Goal: Task Accomplishment & Management: Complete application form

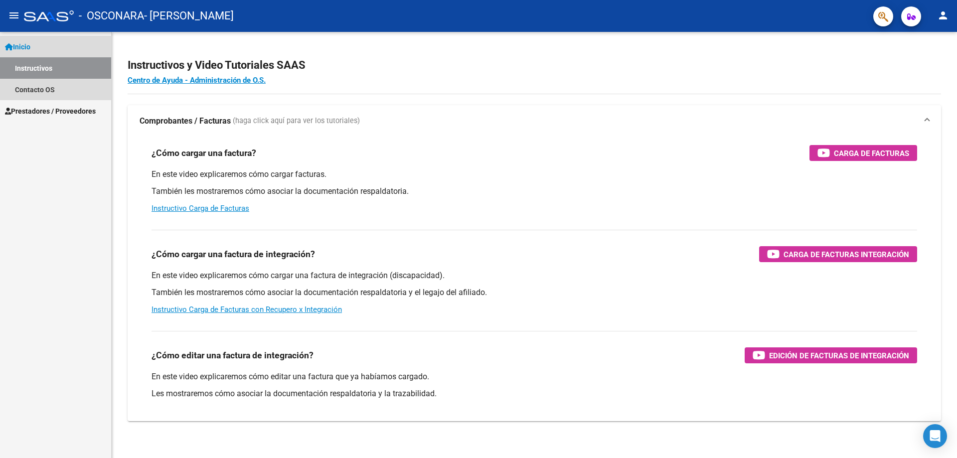
click at [39, 43] on link "Inicio" at bounding box center [55, 46] width 111 height 21
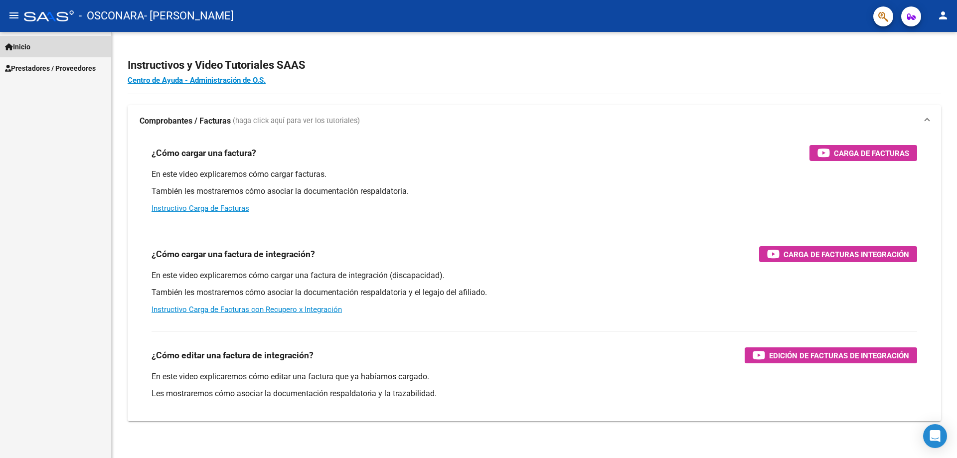
click at [39, 43] on link "Inicio" at bounding box center [55, 46] width 111 height 21
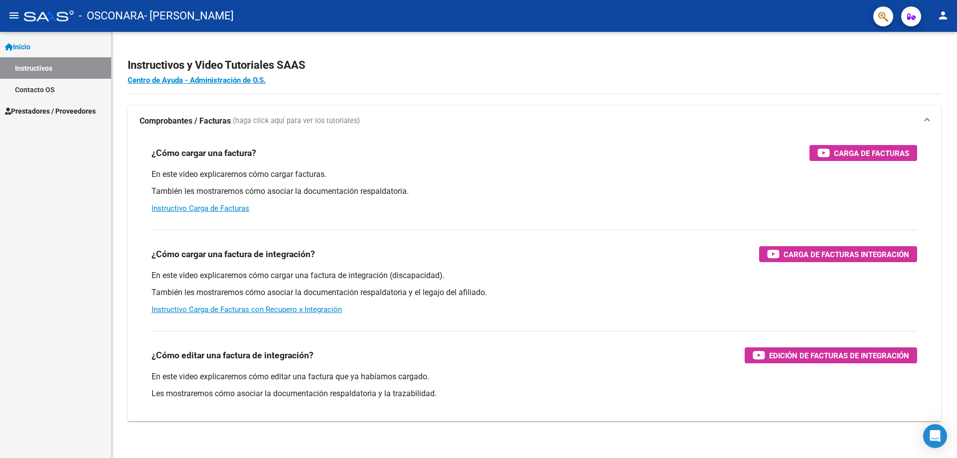
click at [40, 107] on span "Prestadores / Proveedores" at bounding box center [50, 111] width 91 height 11
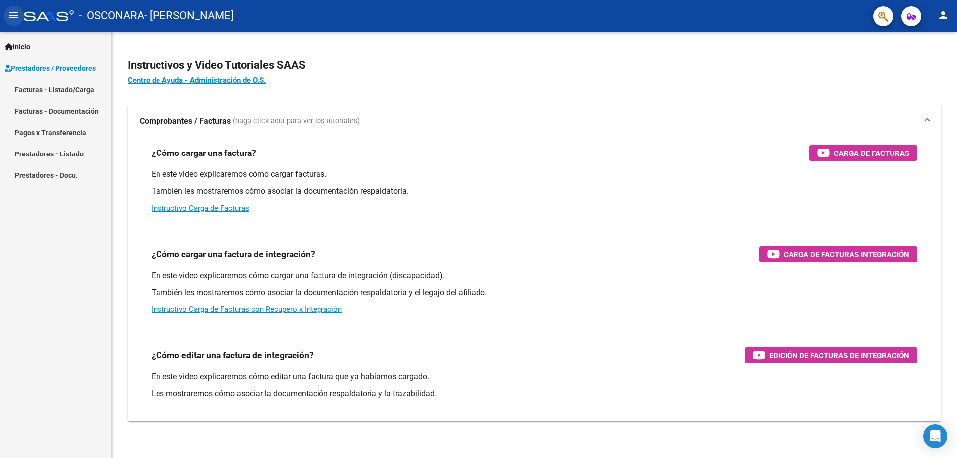
click at [13, 15] on mat-icon "menu" at bounding box center [14, 15] width 12 height 12
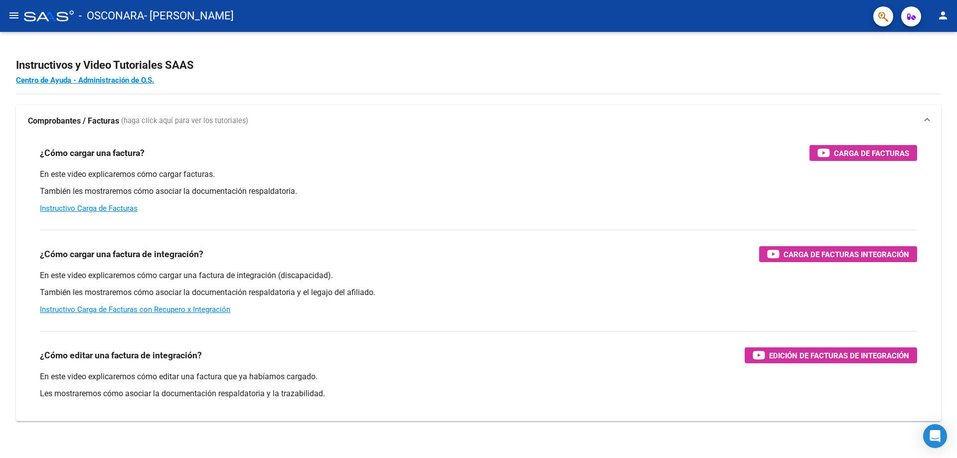
click at [13, 15] on mat-icon "menu" at bounding box center [14, 15] width 12 height 12
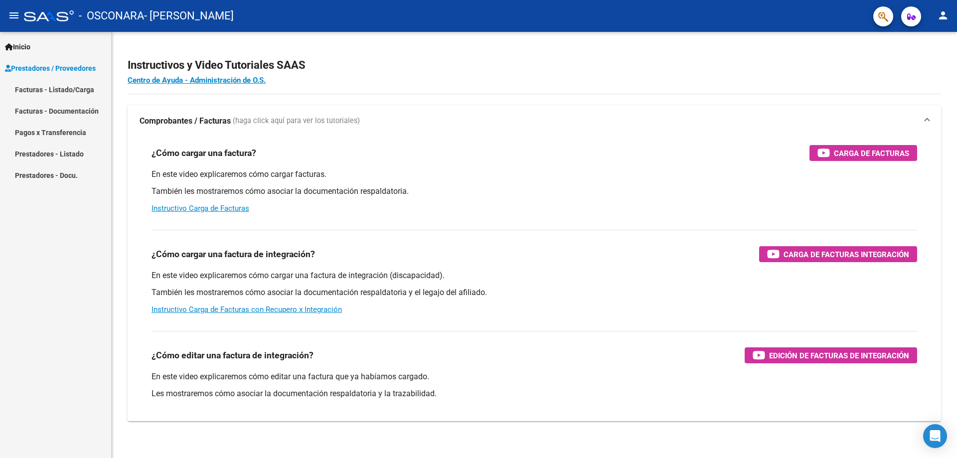
click at [43, 88] on link "Facturas - Listado/Carga" at bounding box center [55, 89] width 111 height 21
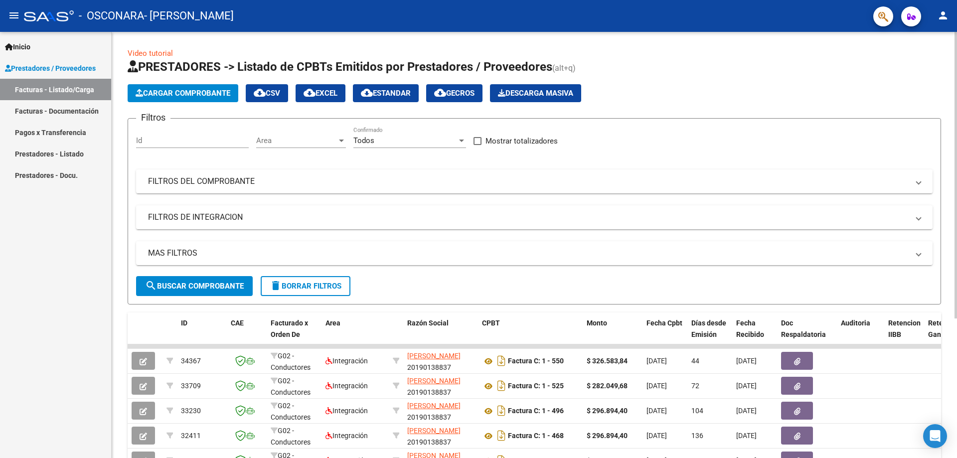
click at [184, 95] on span "Cargar Comprobante" at bounding box center [183, 93] width 95 height 9
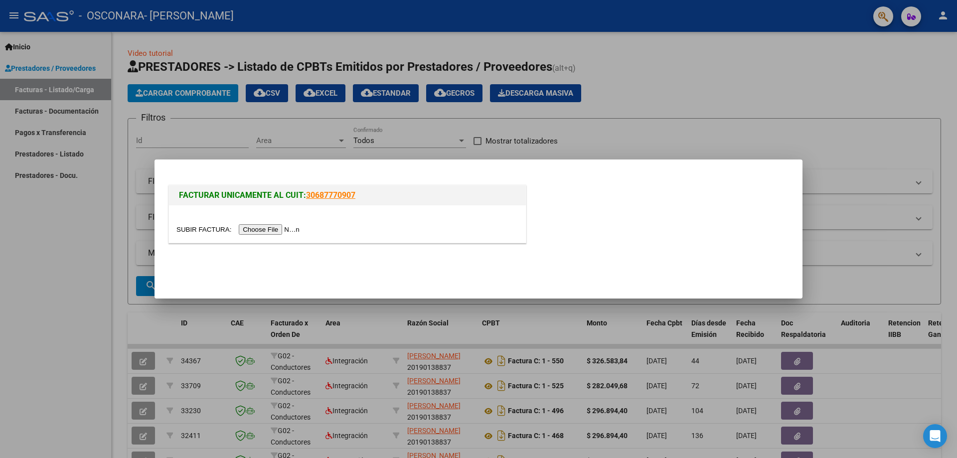
click at [283, 225] on input "file" at bounding box center [239, 229] width 126 height 10
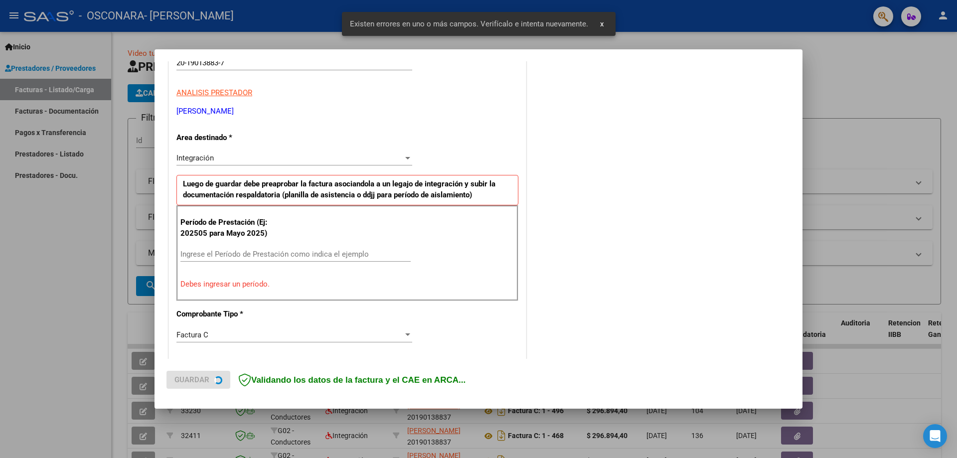
scroll to position [178, 0]
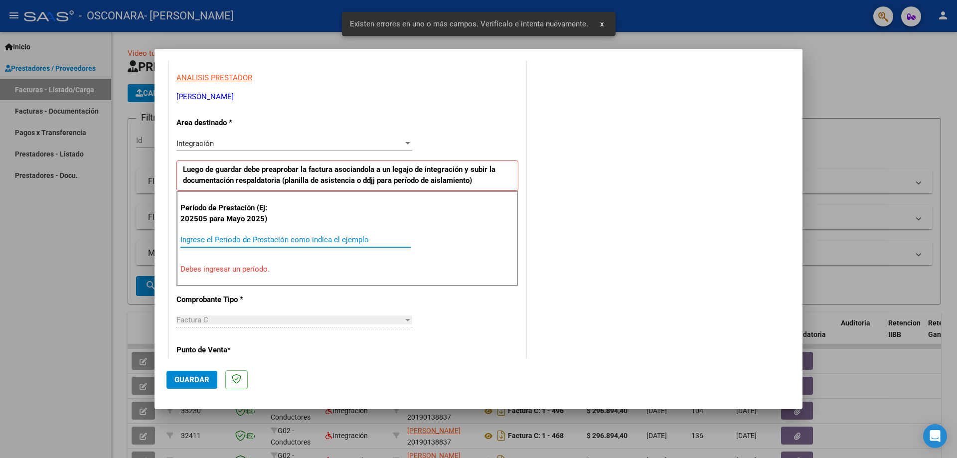
click at [226, 242] on input "Ingrese el Período de Prestación como indica el ejemplo" at bounding box center [295, 239] width 230 height 9
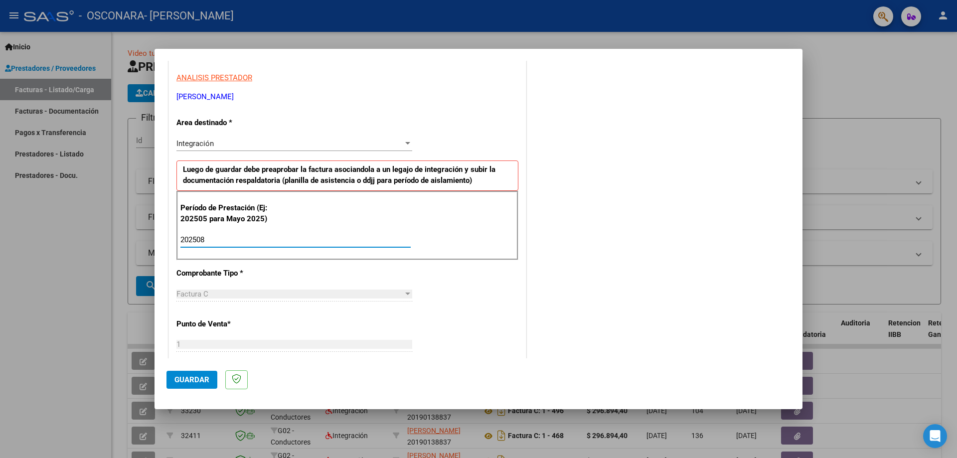
type input "202508"
click at [204, 381] on span "Guardar" at bounding box center [191, 379] width 35 height 9
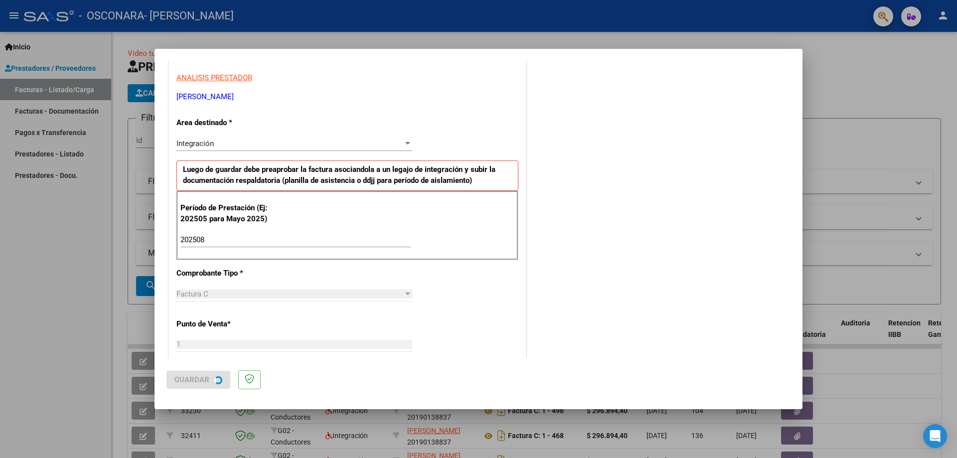
scroll to position [0, 0]
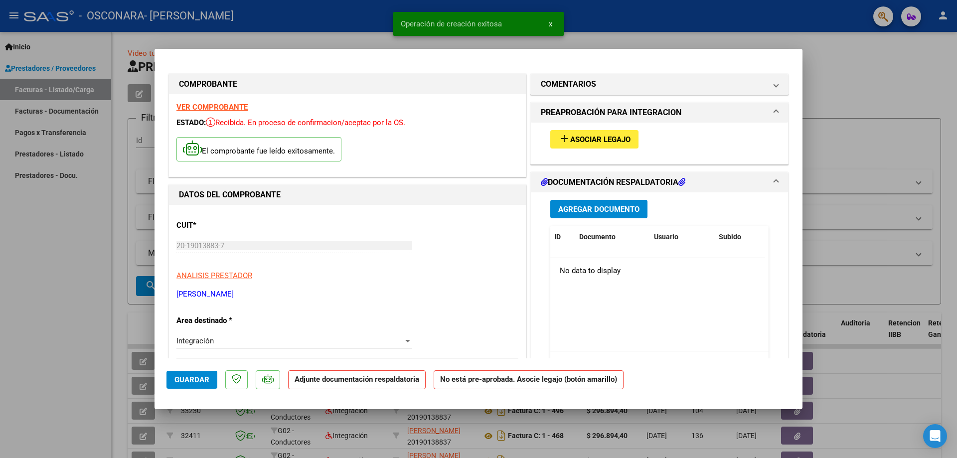
click at [615, 138] on span "Asociar Legajo" at bounding box center [600, 139] width 60 height 9
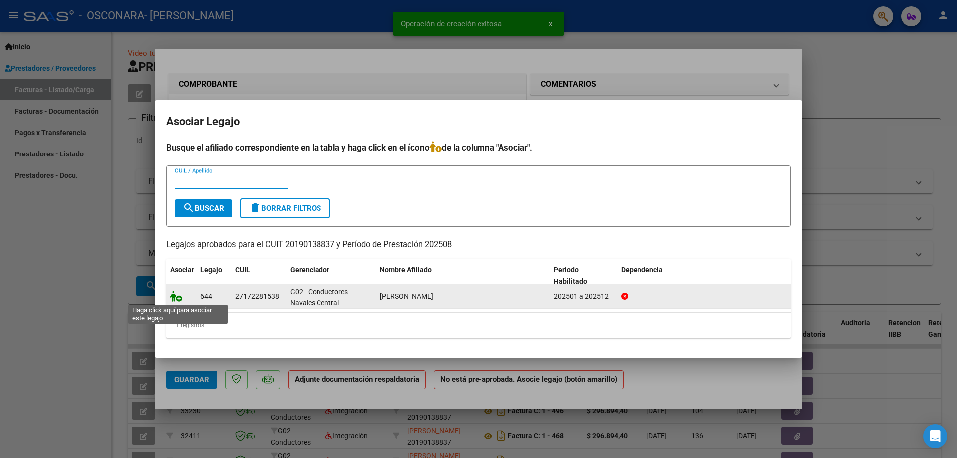
click at [175, 298] on icon at bounding box center [176, 296] width 12 height 11
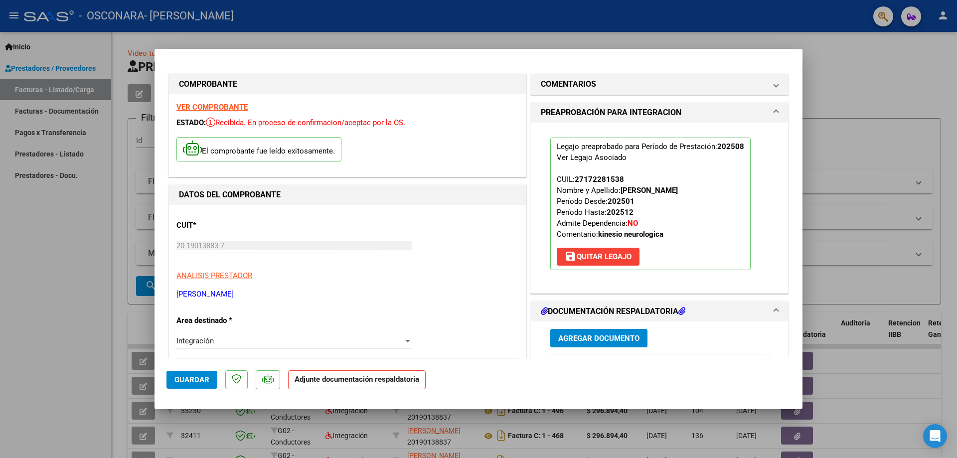
click at [606, 339] on span "Agregar Documento" at bounding box center [598, 338] width 81 height 9
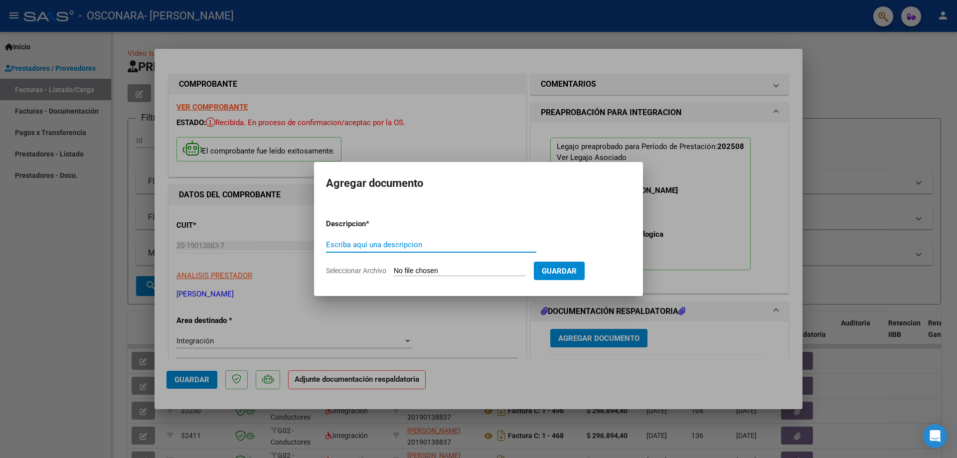
click at [497, 267] on input "Seleccionar Archivo" at bounding box center [460, 271] width 132 height 9
type input "C:\fakepath\informe mensual veron 25.pdf"
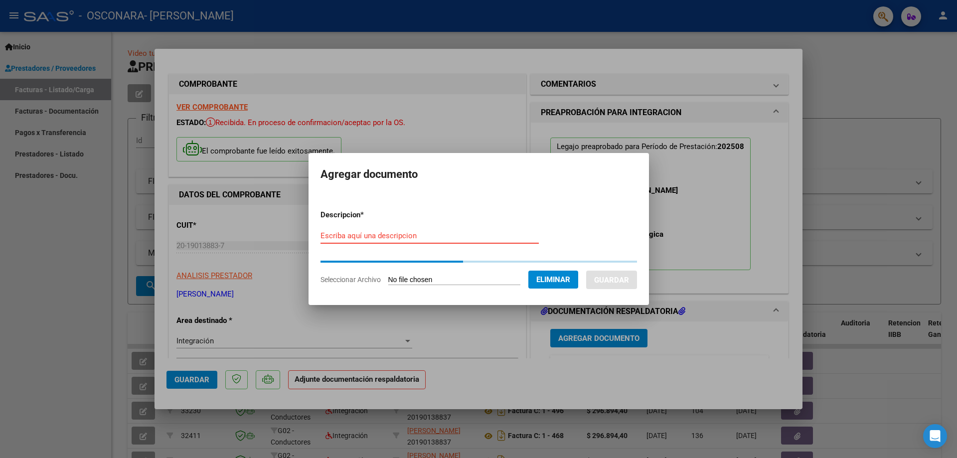
click at [369, 235] on input "Escriba aquí una descripcion" at bounding box center [430, 235] width 218 height 9
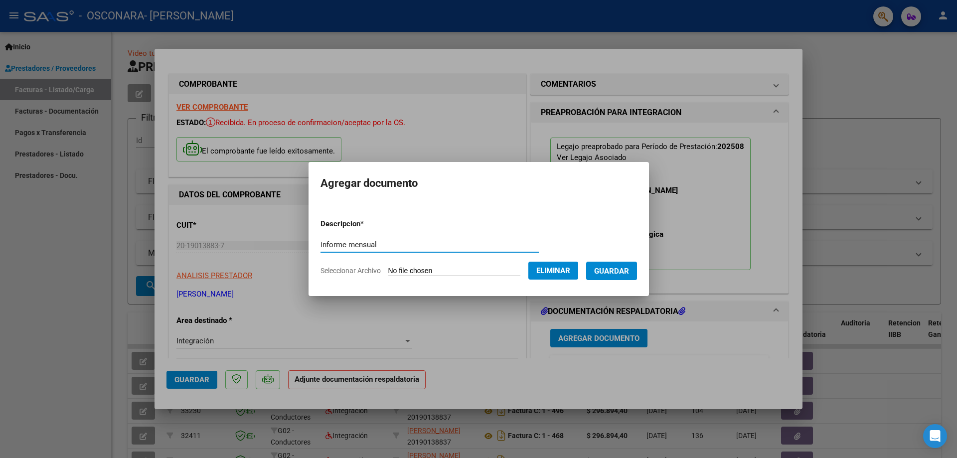
type input "informe mensual"
click at [623, 270] on span "Guardar" at bounding box center [611, 271] width 35 height 9
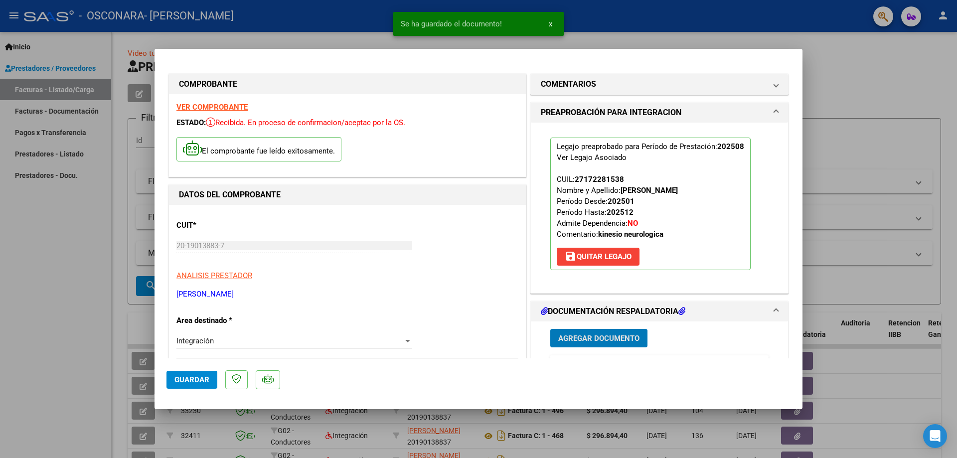
click at [590, 338] on span "Agregar Documento" at bounding box center [598, 338] width 81 height 9
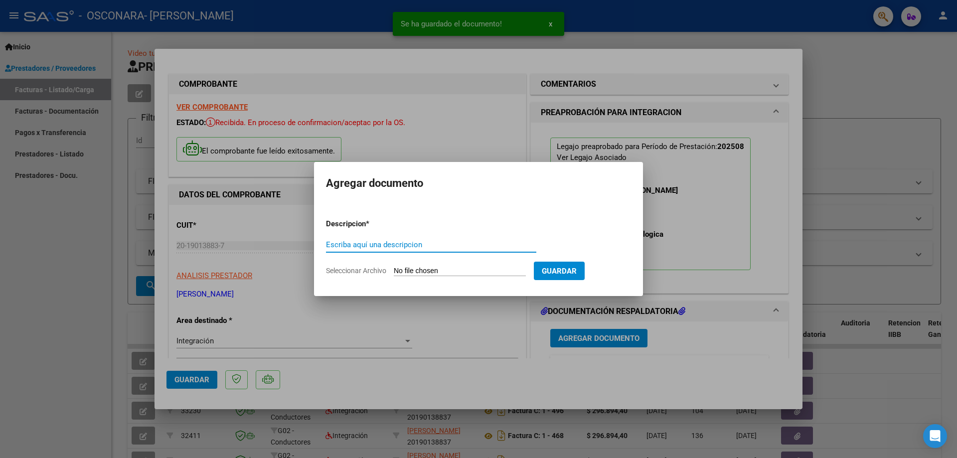
click at [422, 268] on input "Seleccionar Archivo" at bounding box center [460, 271] width 132 height 9
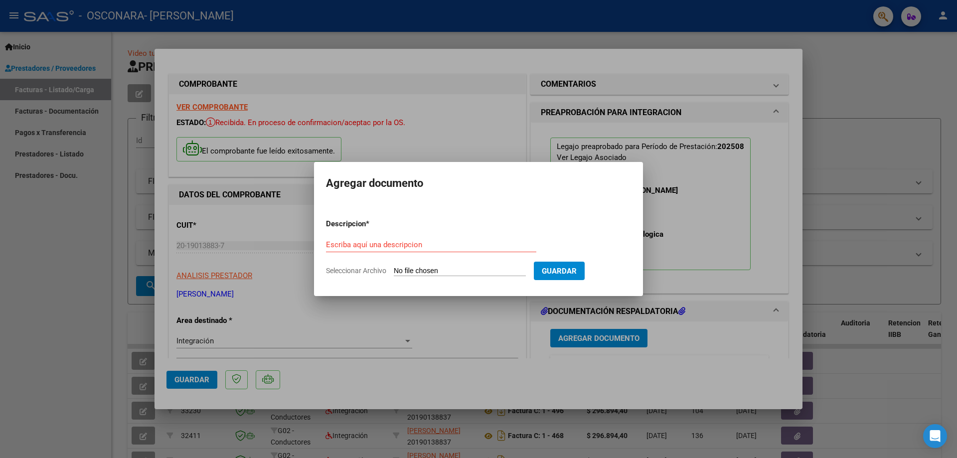
type input "C:\fakepath\asistencia veron [DATE].pdf"
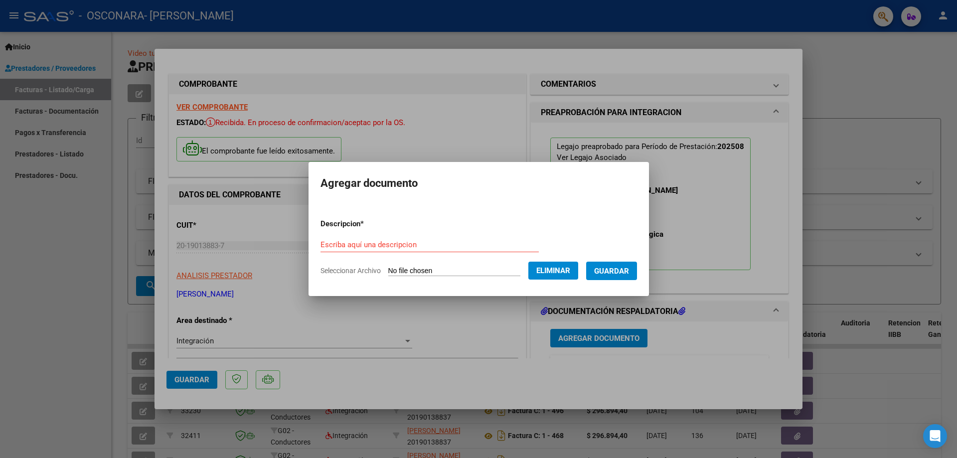
click at [356, 237] on div "Escriba aquí una descripcion" at bounding box center [430, 244] width 218 height 15
type input "asistencia veron agosto."
click at [626, 274] on span "Guardar" at bounding box center [611, 271] width 35 height 9
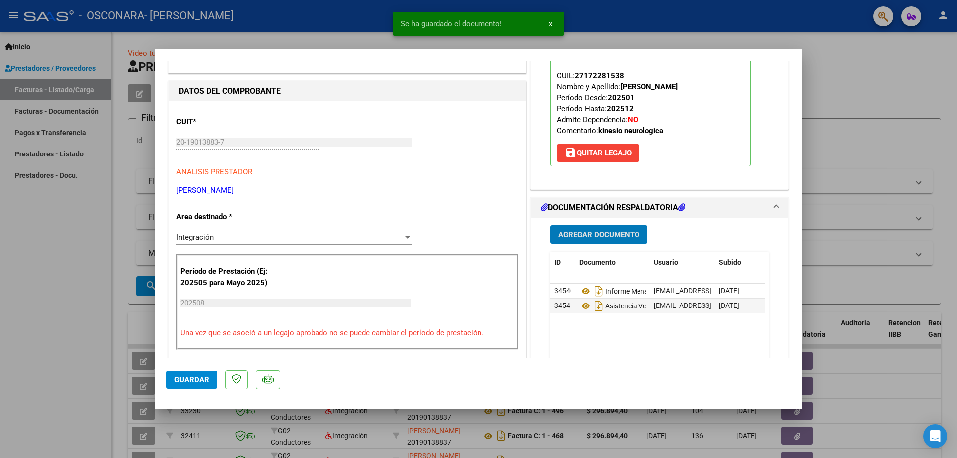
scroll to position [100, 0]
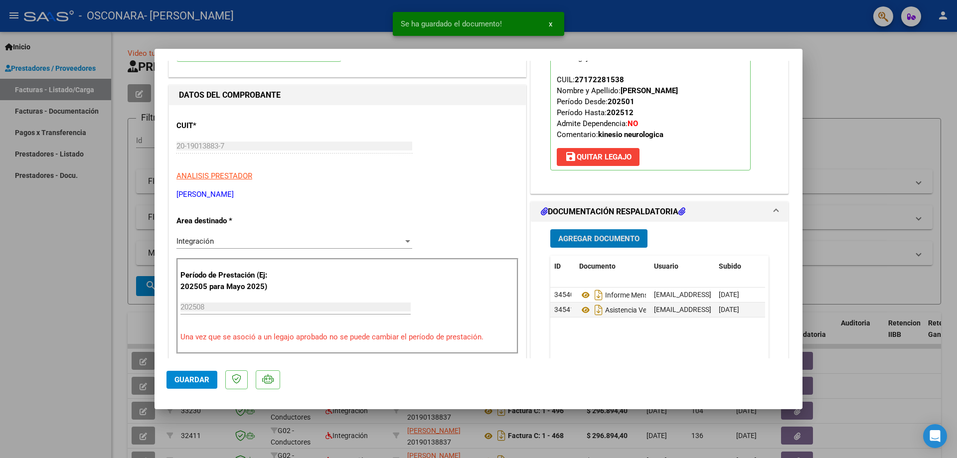
click at [203, 386] on button "Guardar" at bounding box center [191, 380] width 51 height 18
click at [870, 70] on div at bounding box center [478, 229] width 957 height 458
type input "$ 0,00"
